Goal: Task Accomplishment & Management: Use online tool/utility

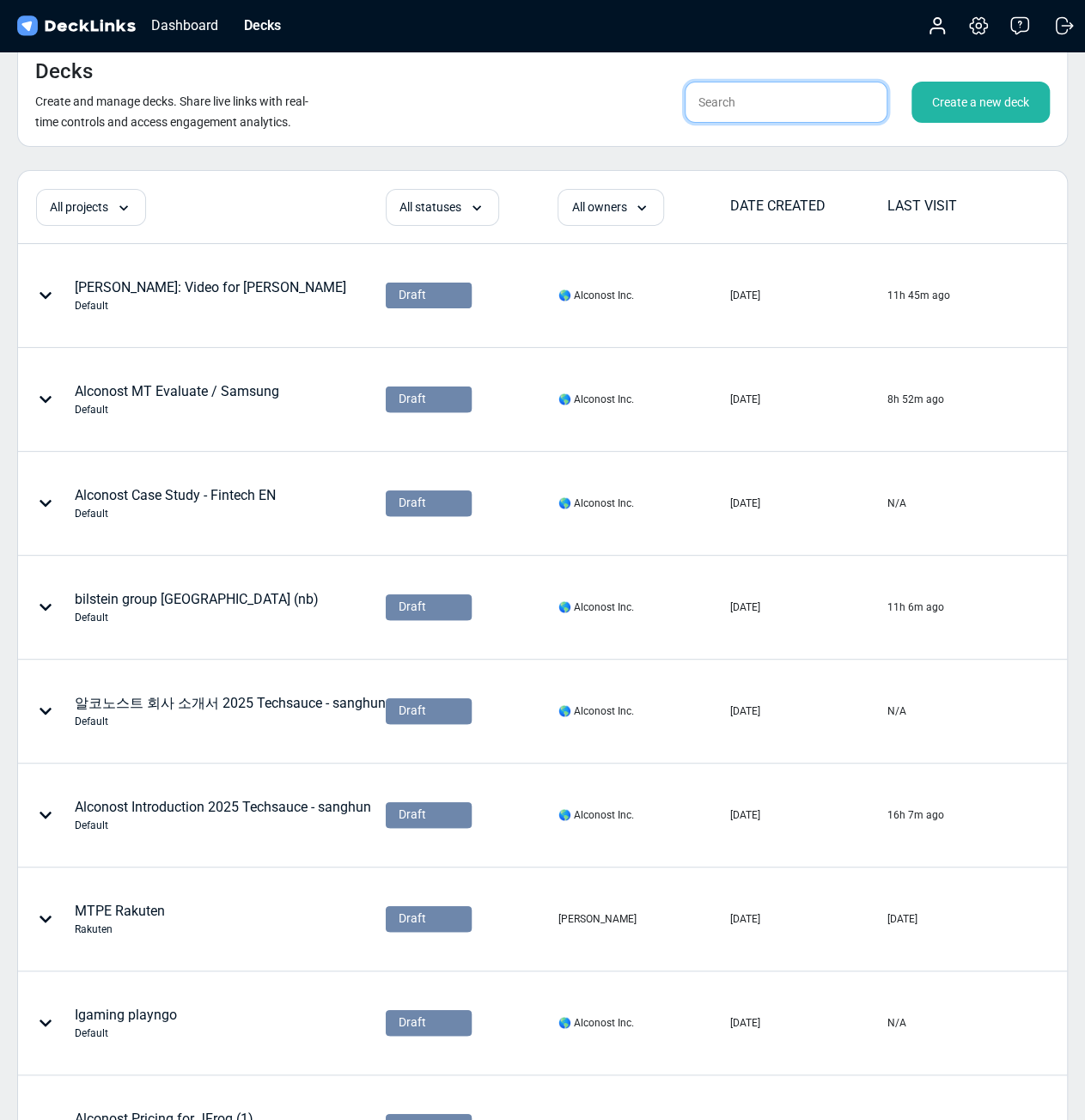
click at [743, 98] on input "text" at bounding box center [785, 102] width 202 height 41
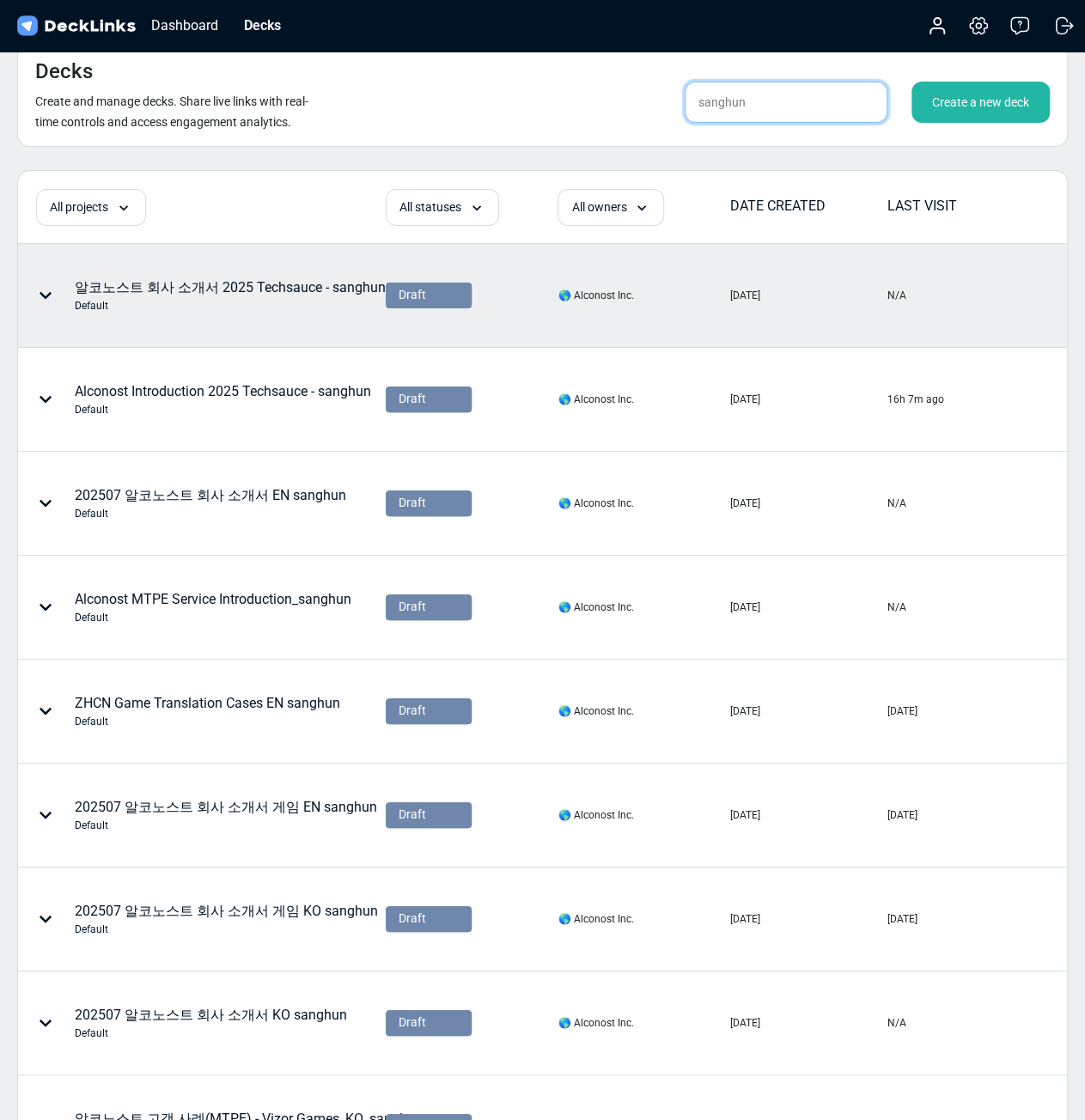
type input "sanghun"
click at [284, 292] on div "알코노스트 회사 소개서 2025 Techsauce - sanghun Default" at bounding box center [230, 296] width 311 height 36
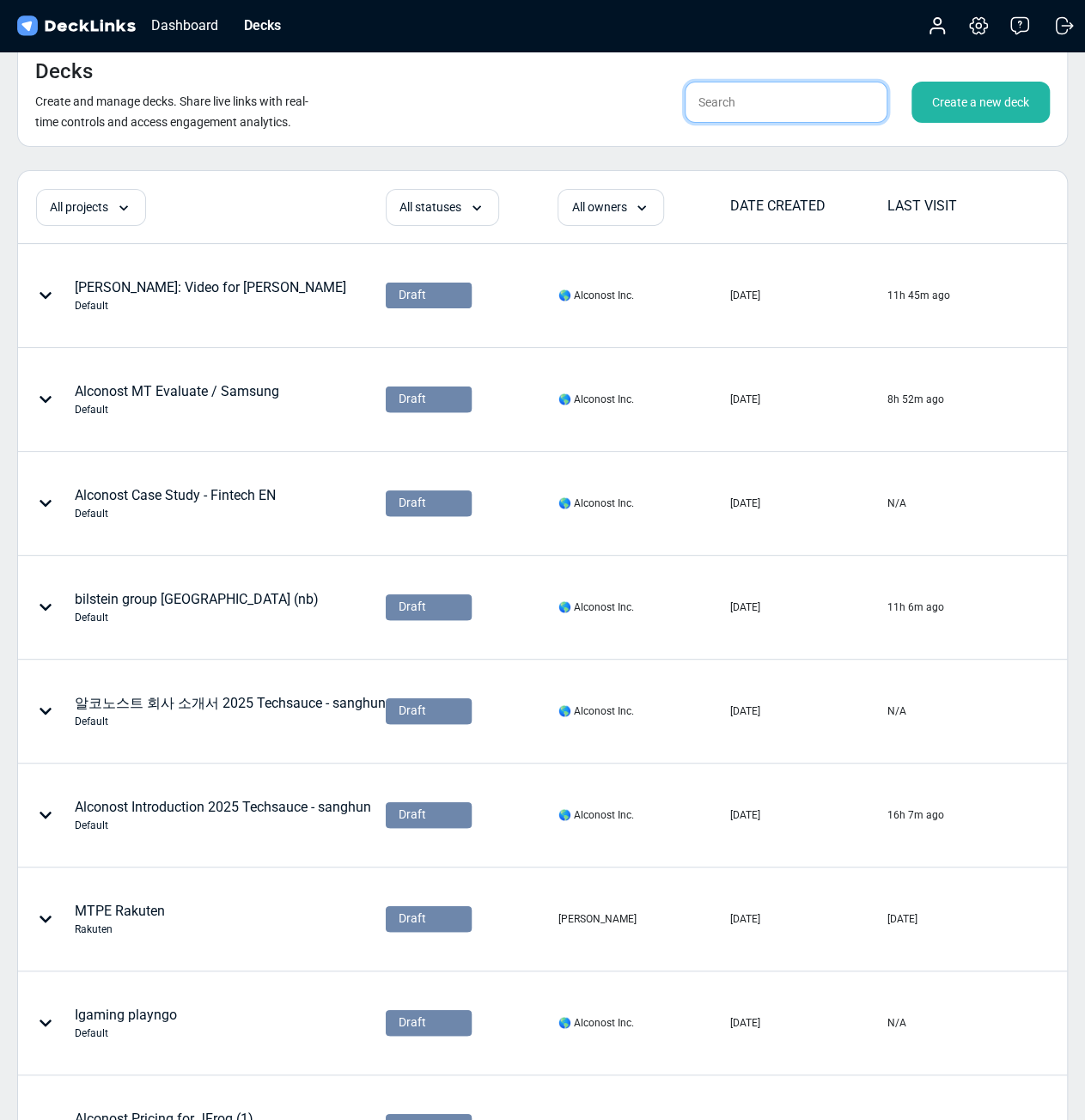
click at [768, 109] on input "text" at bounding box center [785, 102] width 202 height 41
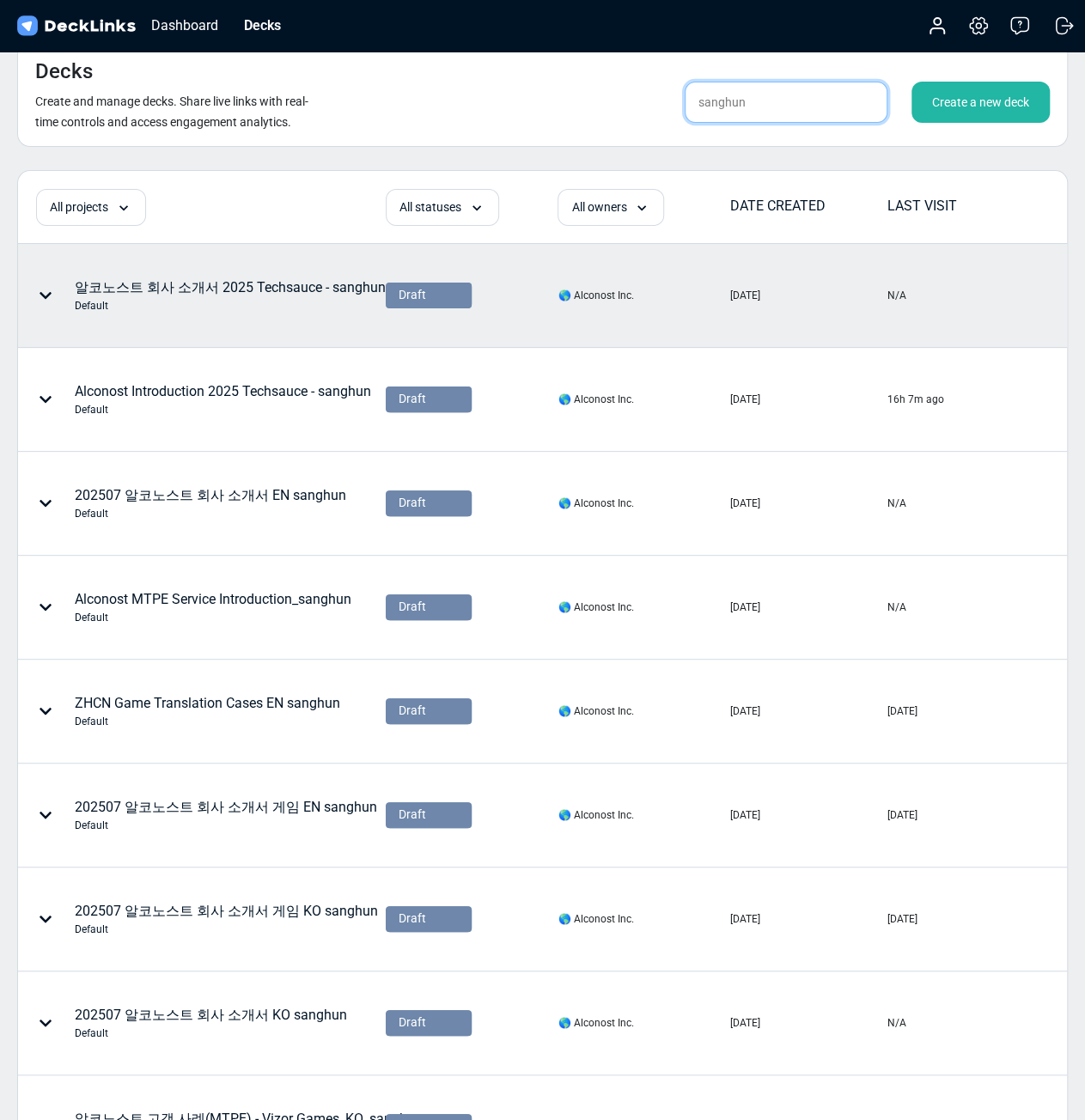
type input "sanghun"
click at [261, 286] on div "알코노스트 회사 소개서 2025 Techsauce - sanghun Default" at bounding box center [230, 296] width 311 height 36
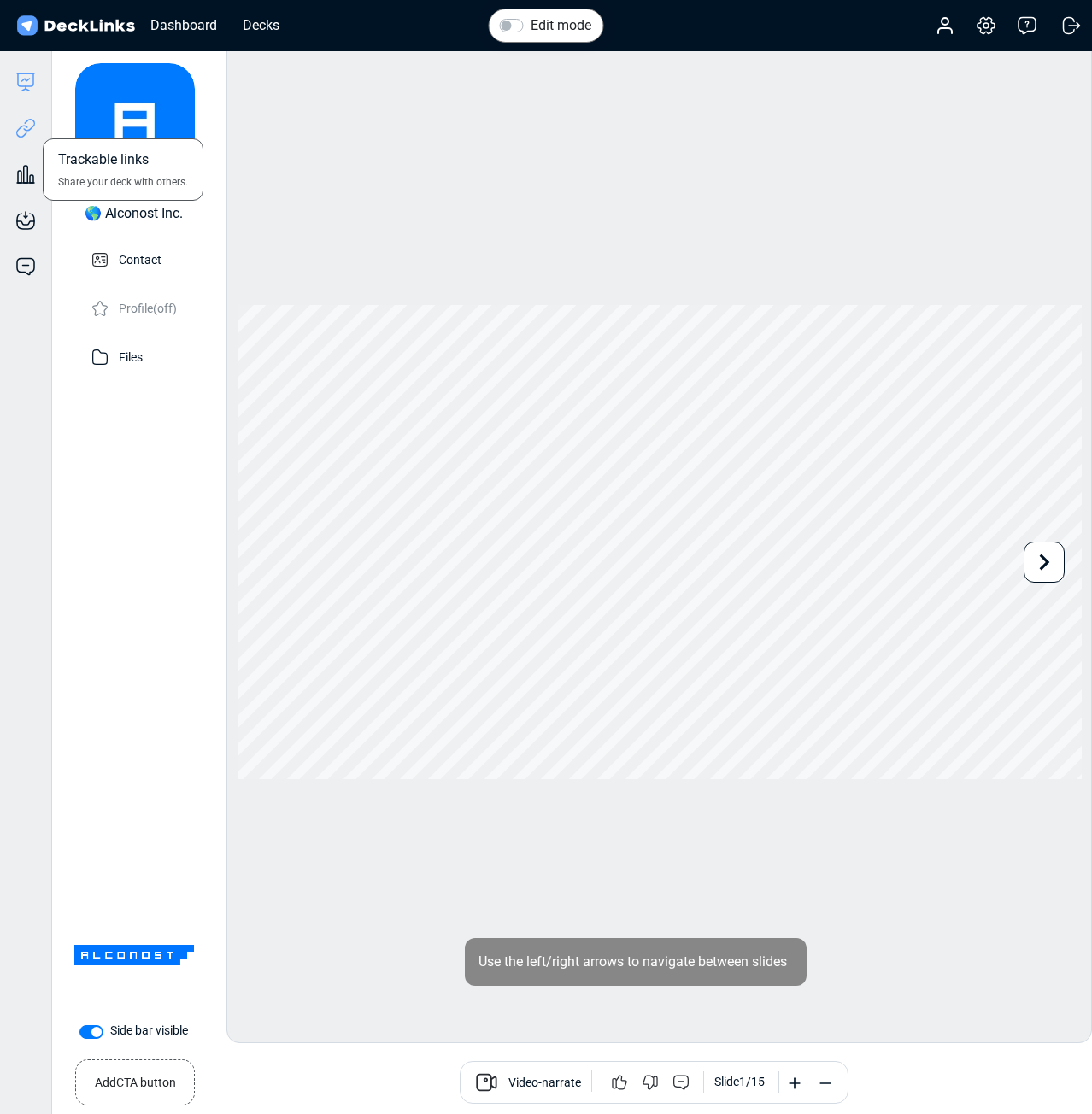
click at [34, 136] on icon at bounding box center [25, 128] width 21 height 21
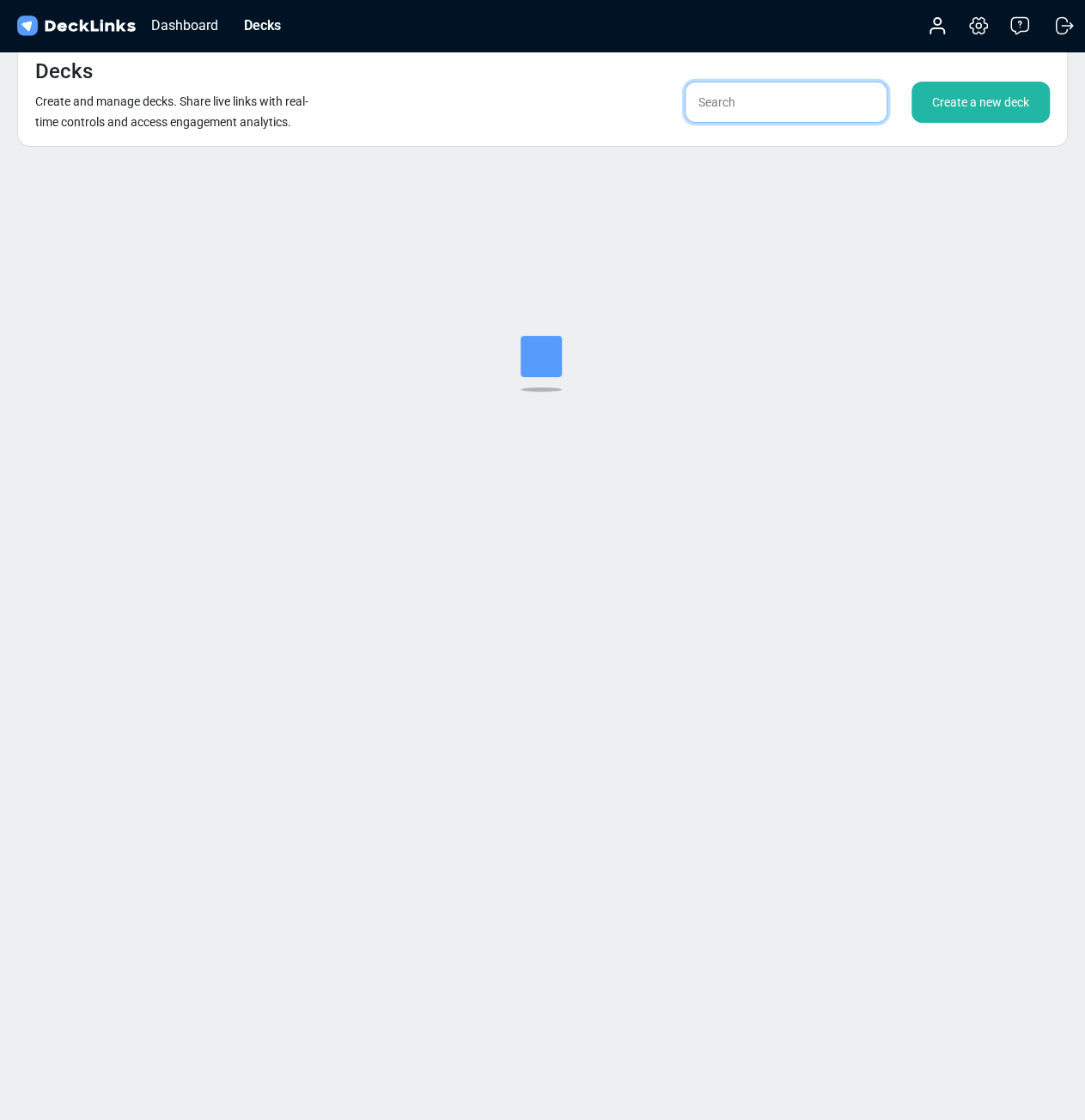
click at [749, 92] on input "text" at bounding box center [785, 102] width 202 height 41
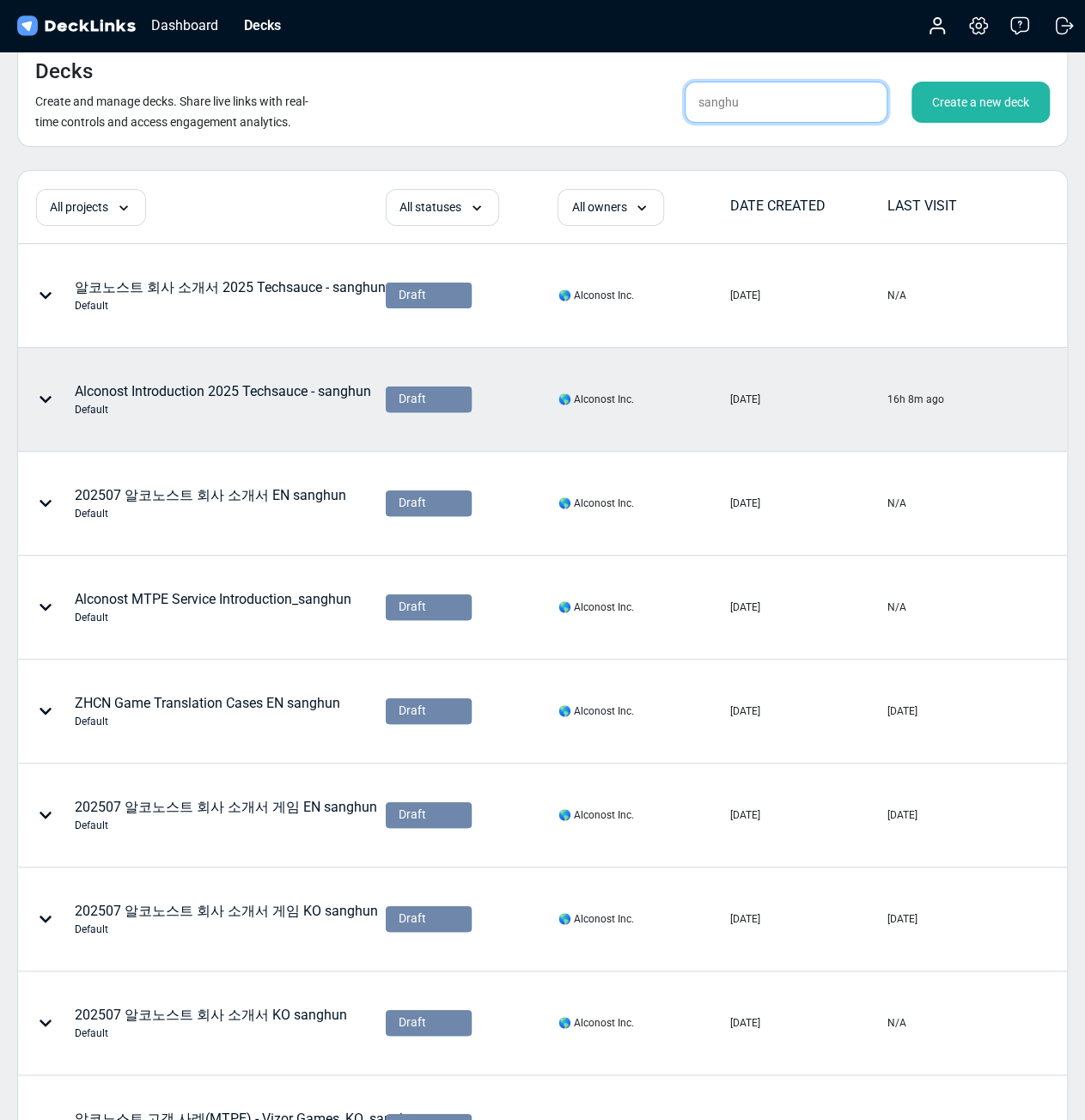
type input "sanghu"
click at [211, 403] on div "Default" at bounding box center [222, 409] width 296 height 15
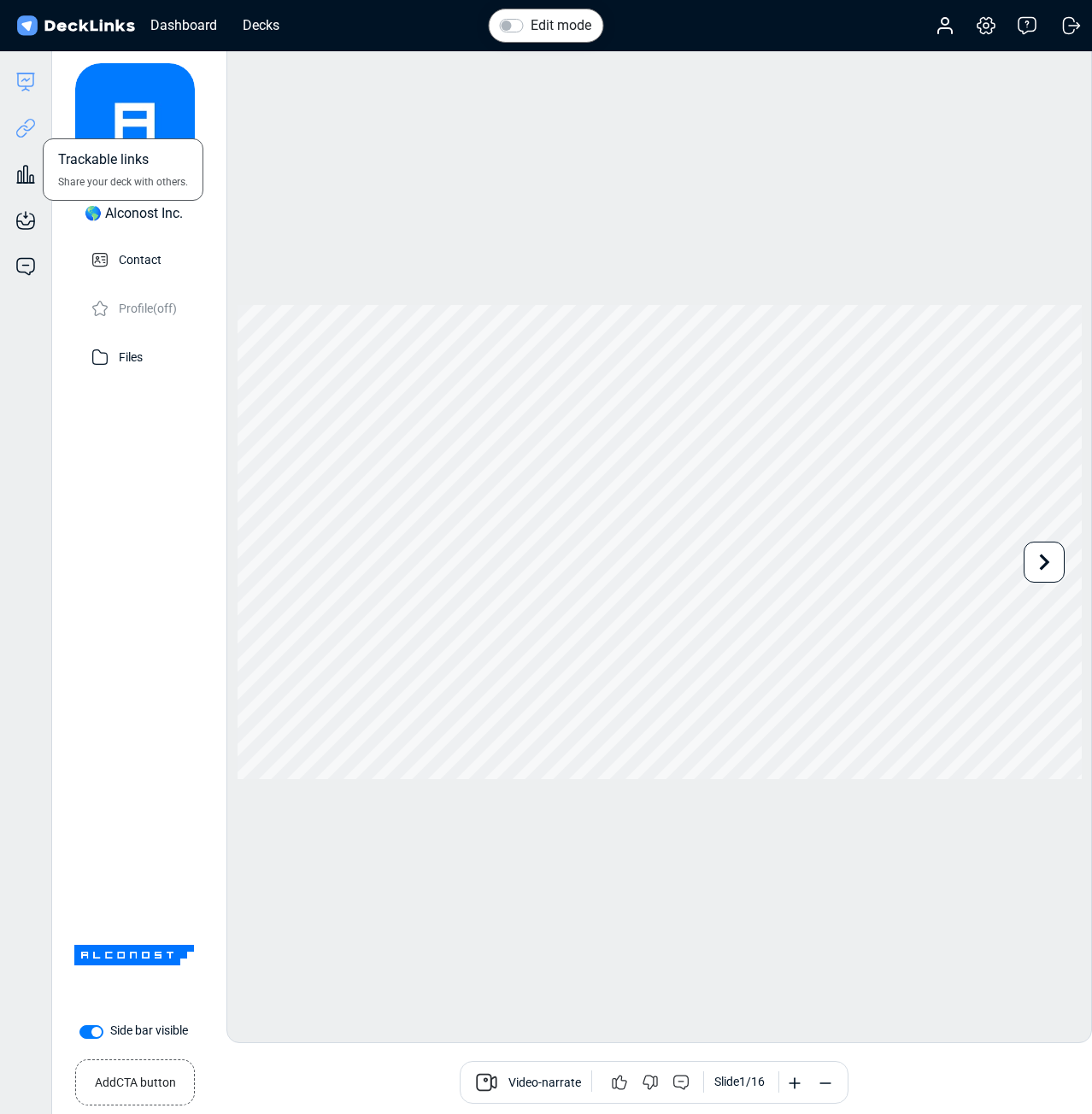
click at [34, 129] on icon at bounding box center [25, 128] width 21 height 21
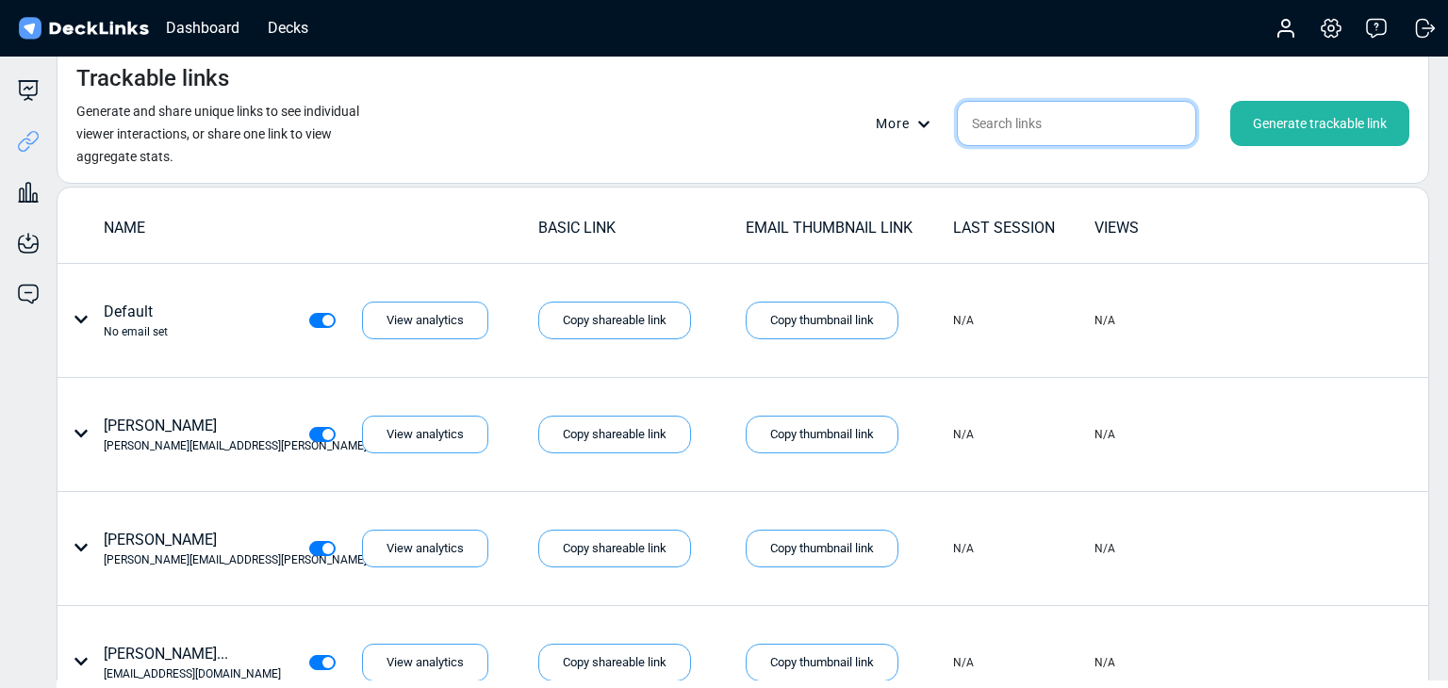
click at [1007, 136] on input "text" at bounding box center [1076, 123] width 239 height 45
paste input "[EMAIL_ADDRESS][DOMAIN_NAME]"
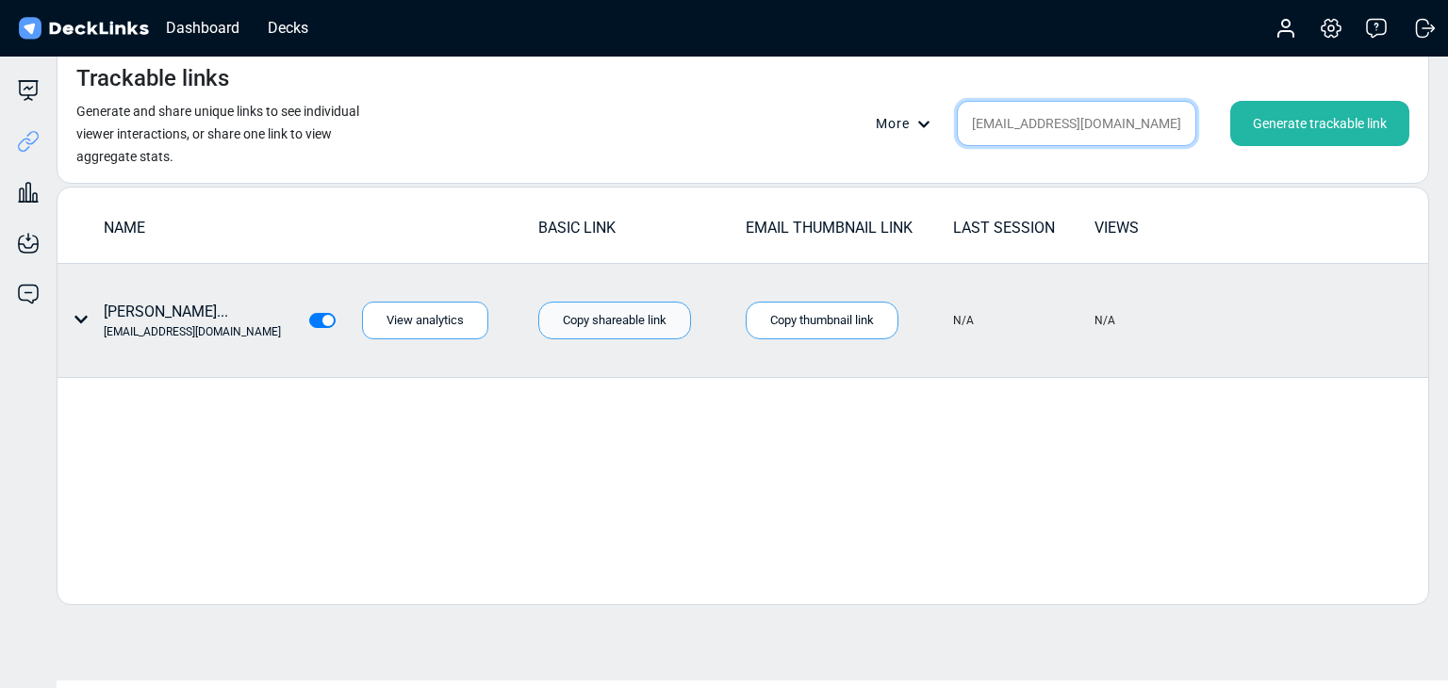
type input "[EMAIL_ADDRESS][DOMAIN_NAME]"
click at [627, 323] on div "Copy shareable link" at bounding box center [614, 321] width 153 height 38
